Goal: Information Seeking & Learning: Learn about a topic

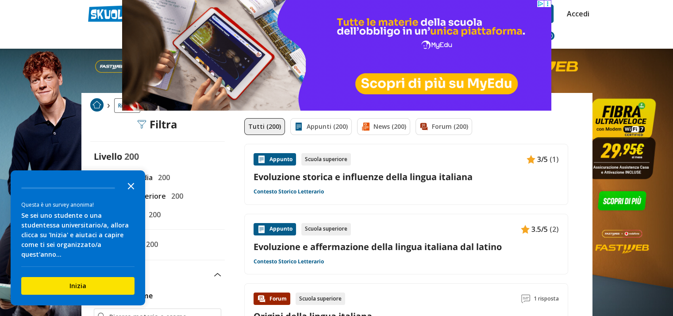
click at [129, 189] on polygon "Close the survey" at bounding box center [131, 186] width 7 height 7
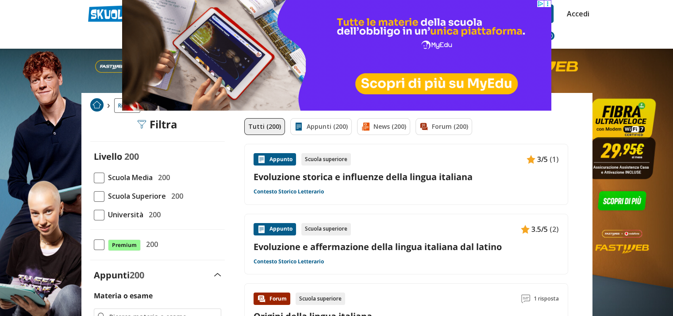
click at [100, 198] on span at bounding box center [99, 196] width 11 height 11
click at [94, 196] on input "Scuola Superiore 200" at bounding box center [94, 196] width 0 height 0
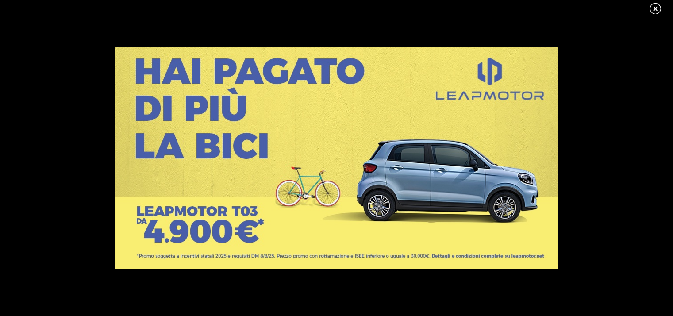
scroll to position [78, 0]
click at [655, 9] on link at bounding box center [659, 8] width 22 height 13
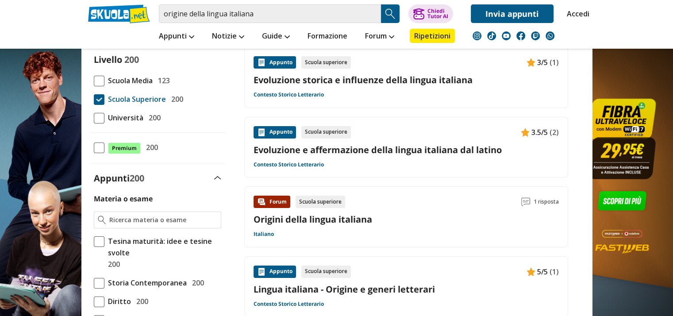
scroll to position [178, 0]
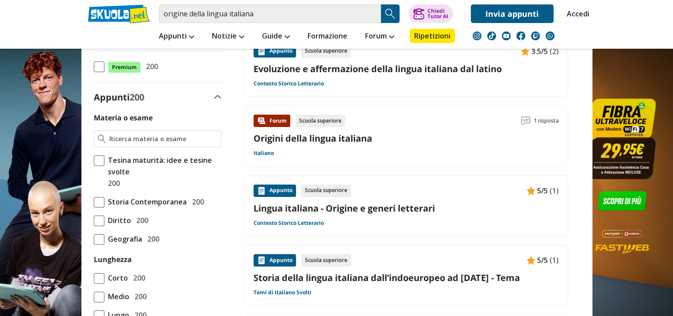
click at [488, 209] on link "Lingua italiana - Origine e generi letterari" at bounding box center [405, 208] width 305 height 12
